Goal: Task Accomplishment & Management: Manage account settings

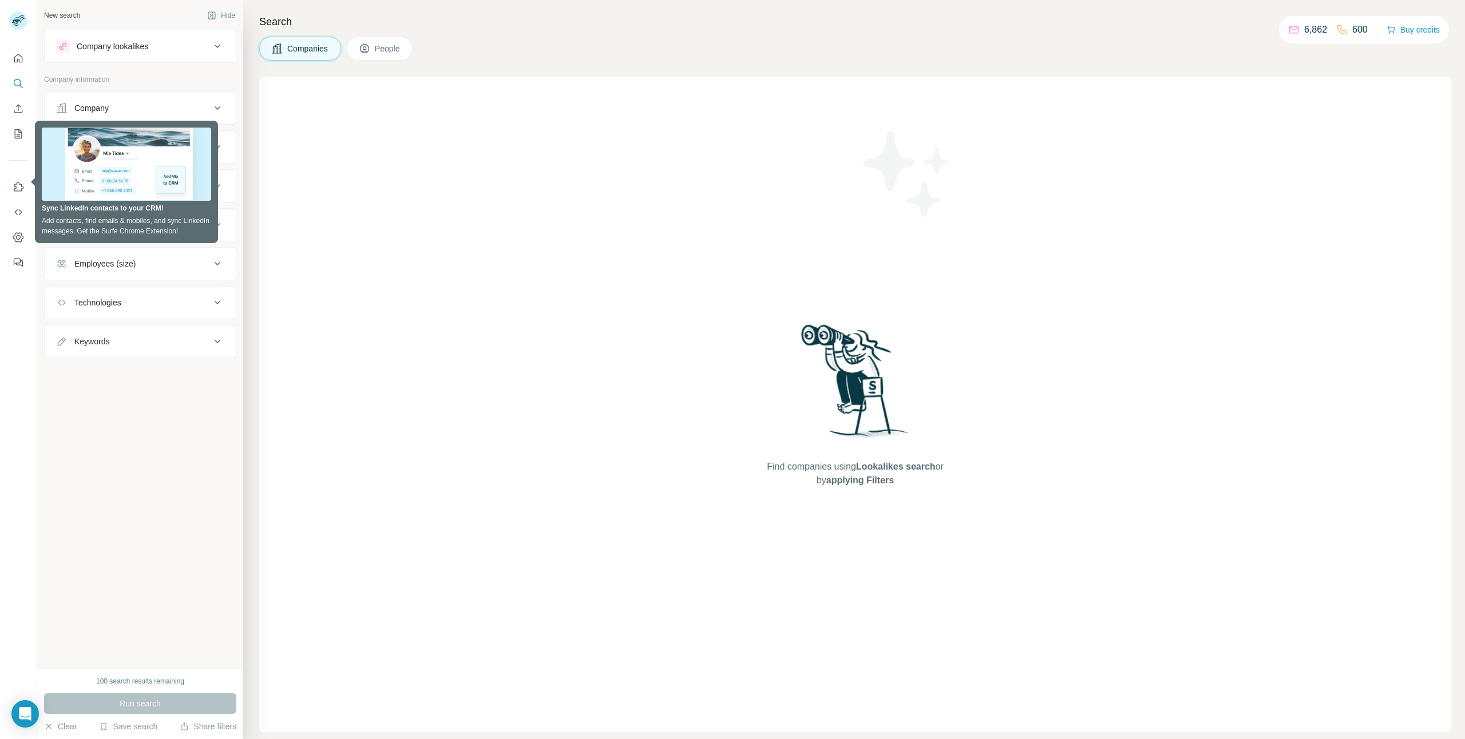
click at [140, 432] on div "New search Hide Company lookalikes Company information Company Industry HQ loca…" at bounding box center [140, 334] width 206 height 669
click at [19, 238] on icon "Dashboard" at bounding box center [18, 237] width 11 height 11
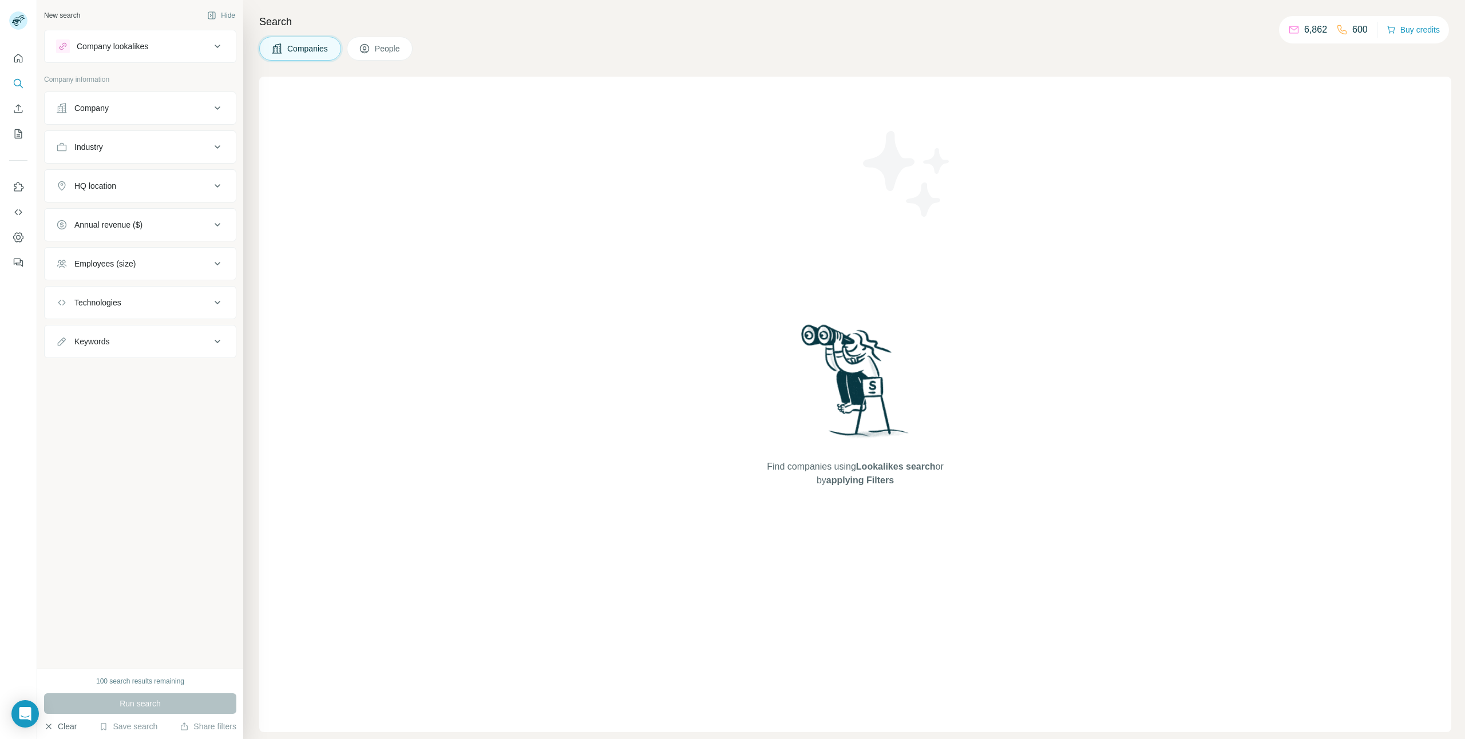
click at [64, 726] on button "Clear" at bounding box center [60, 726] width 33 height 11
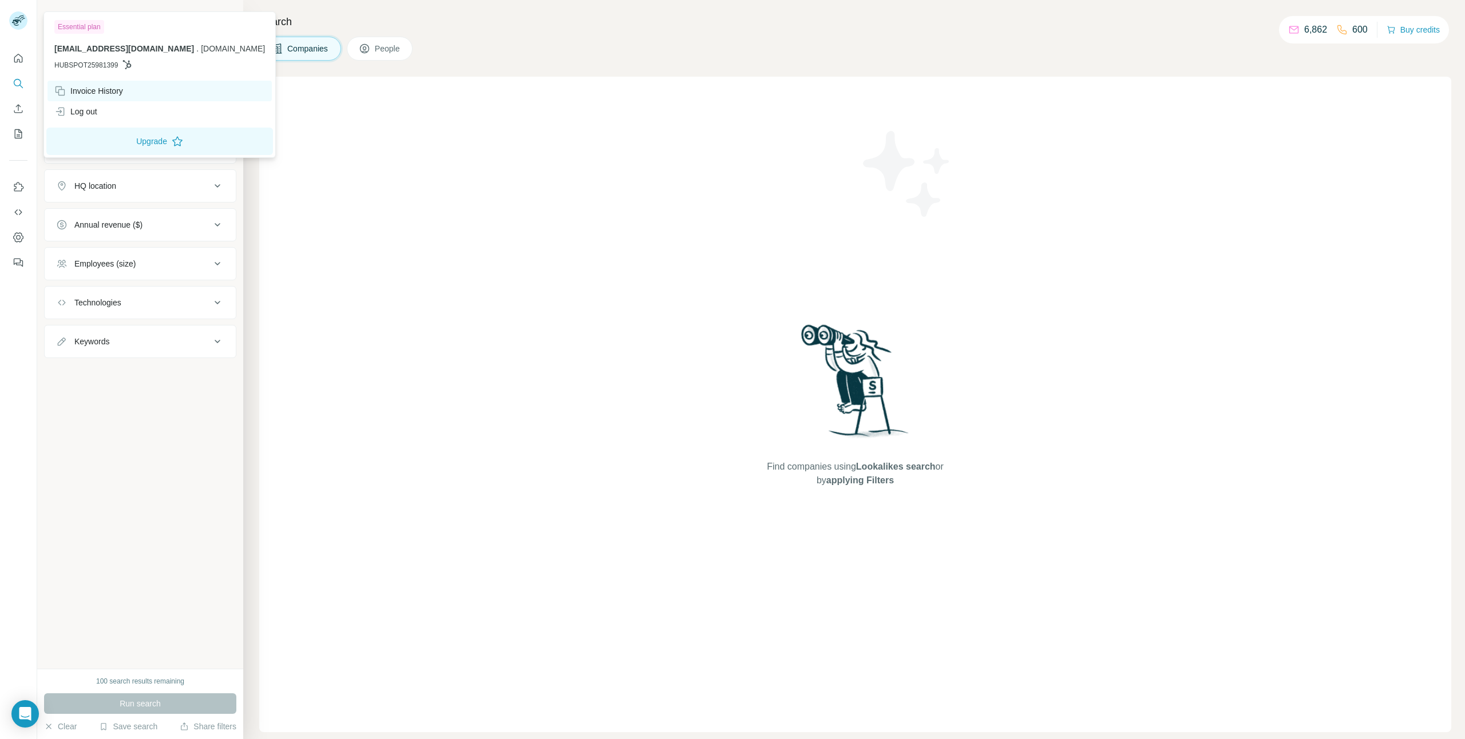
click at [122, 95] on div "Invoice History" at bounding box center [88, 90] width 69 height 11
click at [115, 92] on div "Invoice History" at bounding box center [88, 90] width 69 height 11
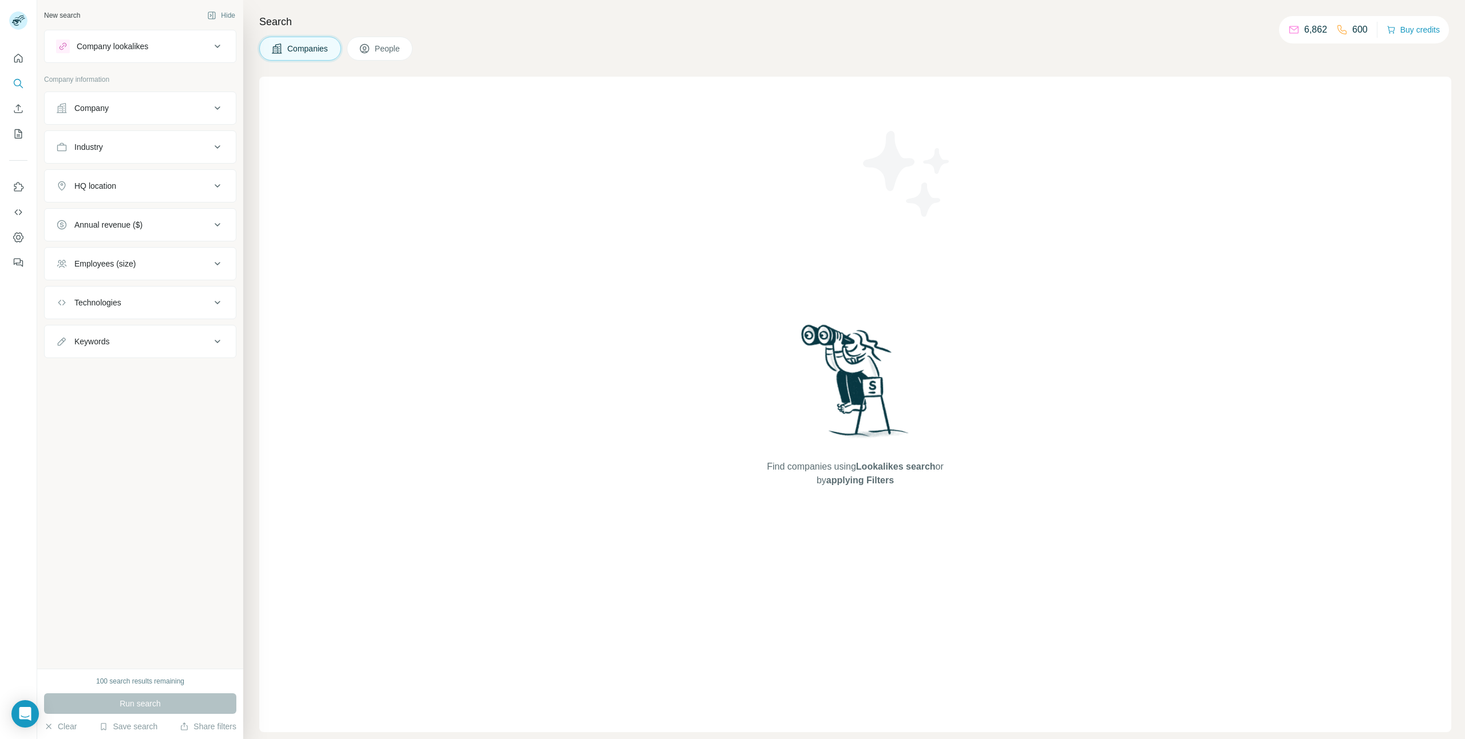
click at [194, 397] on div "New search Hide Company lookalikes Company information Company Industry HQ loca…" at bounding box center [140, 334] width 206 height 669
